Goal: Information Seeking & Learning: Learn about a topic

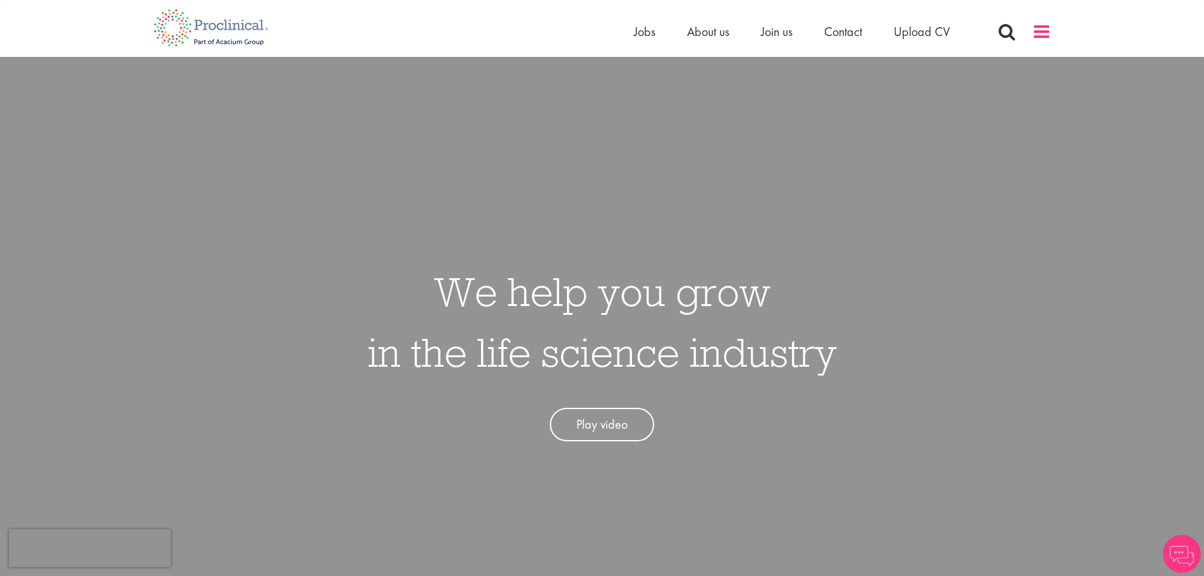
click at [1050, 27] on span at bounding box center [1041, 31] width 19 height 19
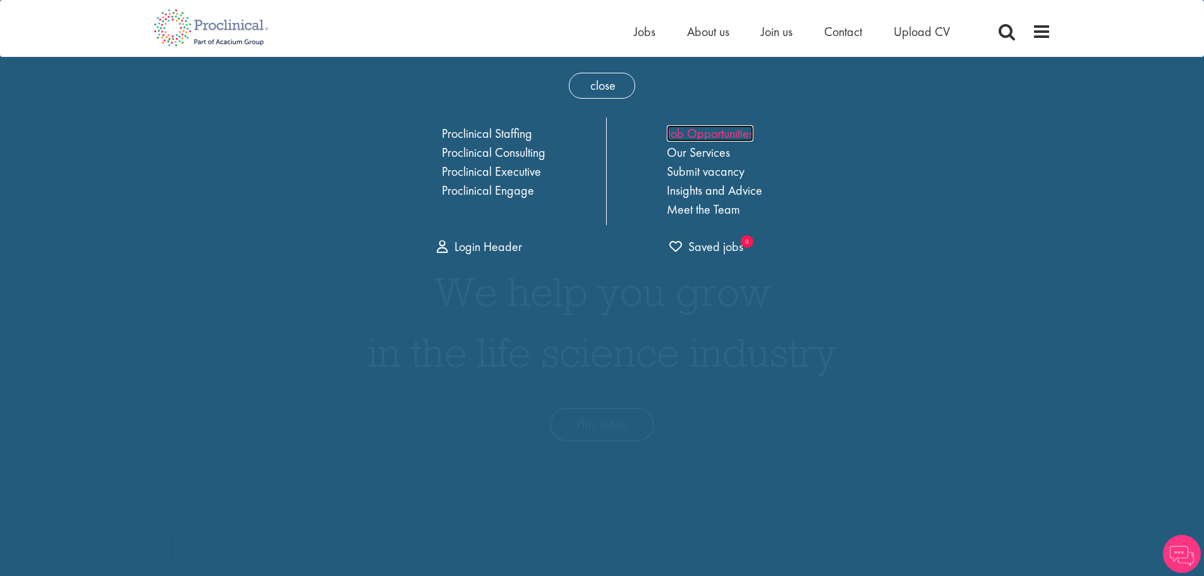
click at [729, 133] on link "Job Opportunities" at bounding box center [710, 133] width 87 height 16
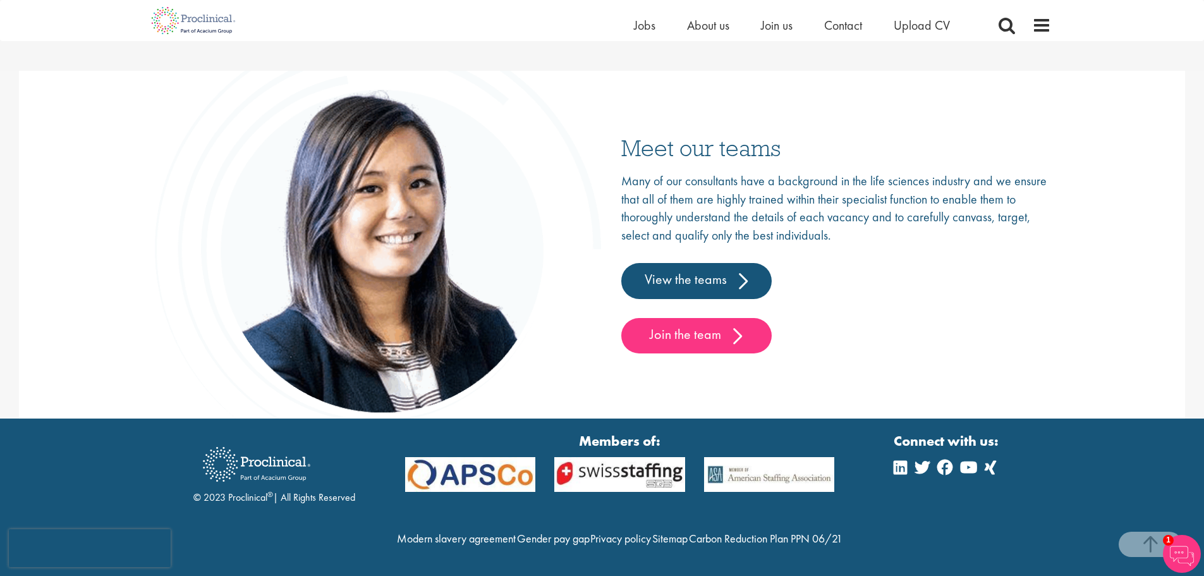
scroll to position [1978, 0]
click at [634, 19] on span "Jobs" at bounding box center [644, 25] width 21 height 16
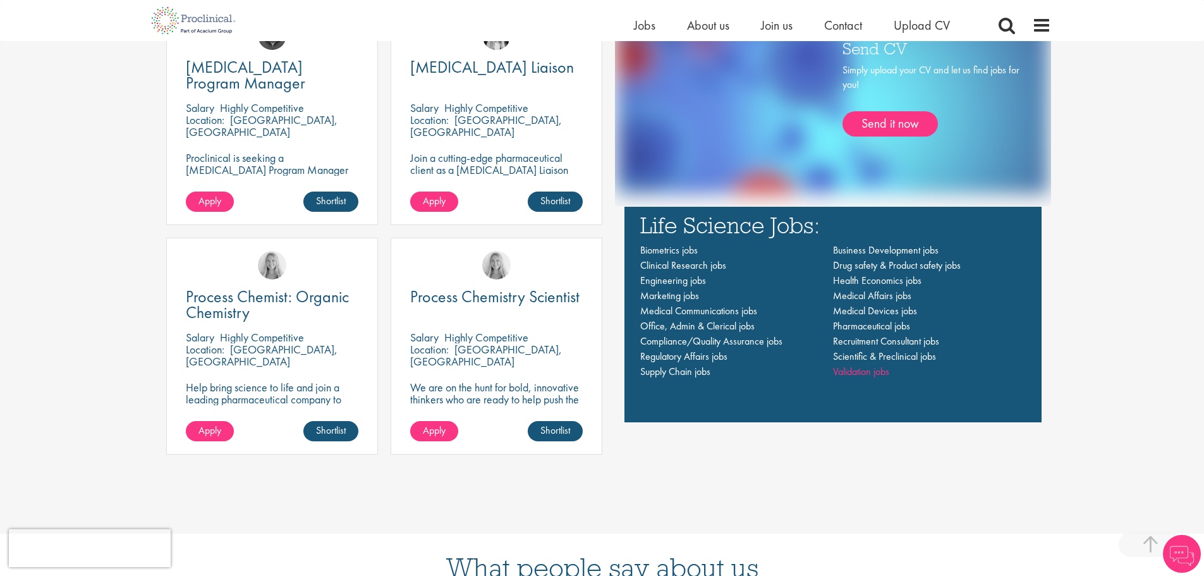
scroll to position [948, 0]
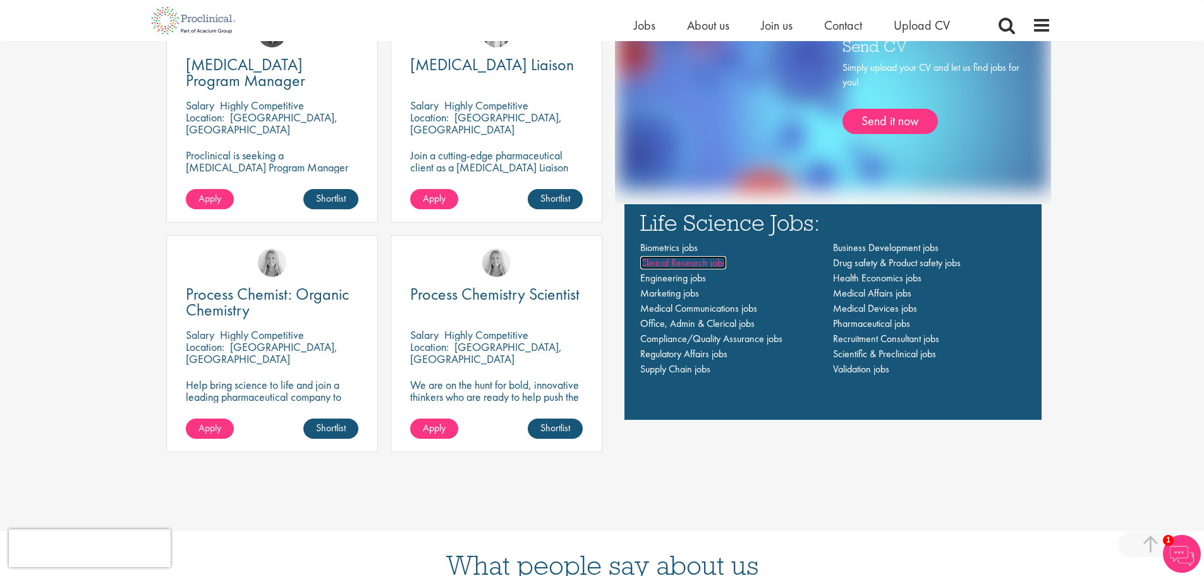
click at [645, 264] on span "Clinical Research jobs" at bounding box center [683, 262] width 86 height 13
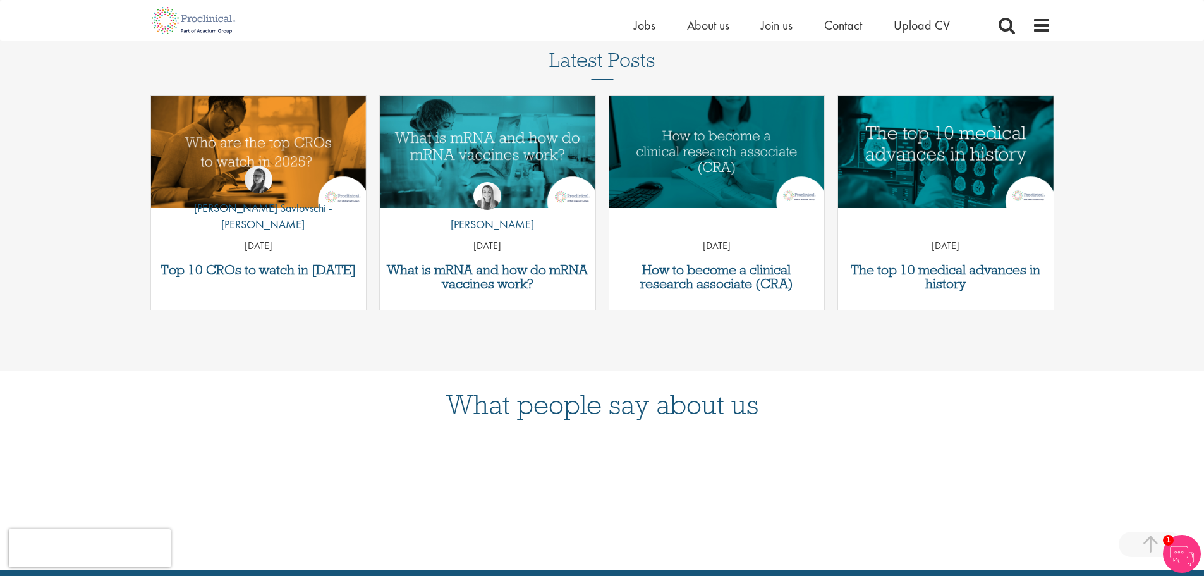
scroll to position [1896, 0]
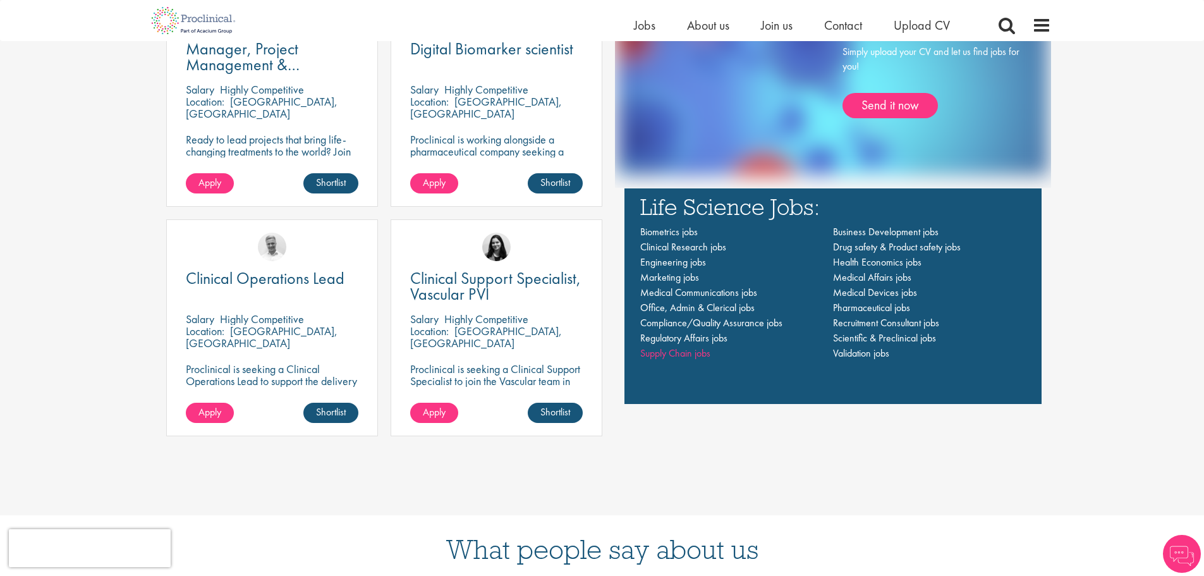
scroll to position [948, 0]
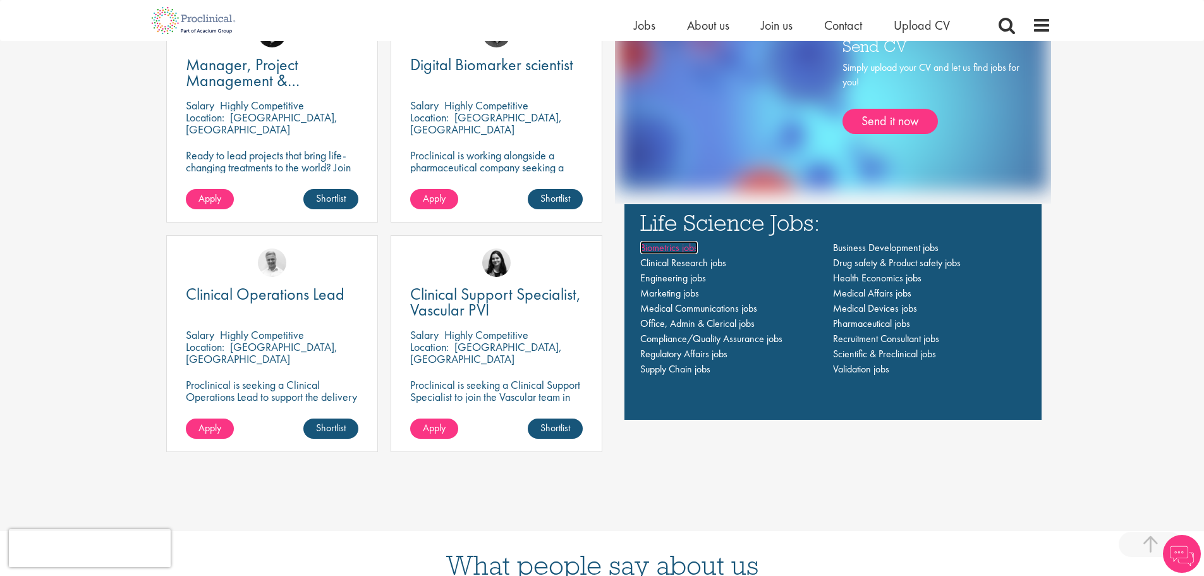
click at [653, 245] on span "Biometrics jobs" at bounding box center [669, 247] width 58 height 13
